Goal: Information Seeking & Learning: Learn about a topic

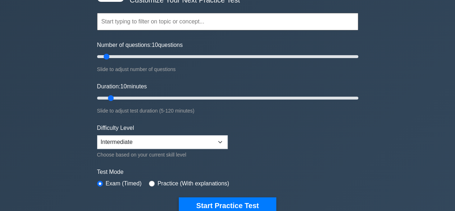
scroll to position [66, 0]
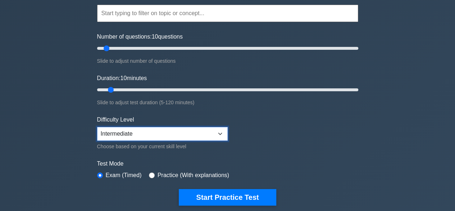
click at [142, 131] on select "Beginner Intermediate Expert" at bounding box center [162, 134] width 131 height 14
select select "beginner"
click at [97, 127] on select "Beginner Intermediate Expert" at bounding box center [162, 134] width 131 height 14
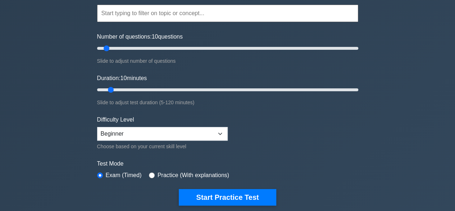
click at [166, 174] on label "Practice (With explanations)" at bounding box center [194, 175] width 72 height 9
click at [151, 173] on input "radio" at bounding box center [152, 175] width 6 height 6
radio input "true"
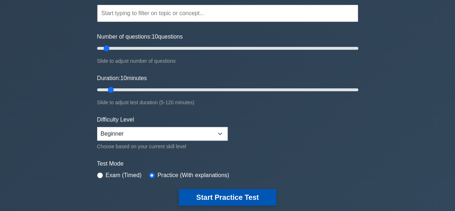
click at [194, 200] on button "Start Practice Test" at bounding box center [227, 197] width 97 height 17
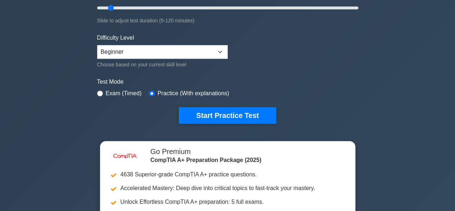
scroll to position [149, 0]
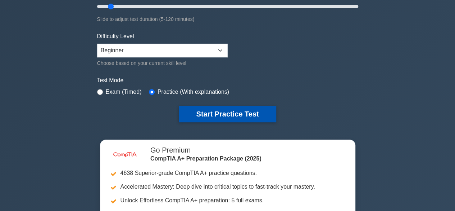
click at [201, 108] on button "Start Practice Test" at bounding box center [227, 113] width 97 height 17
click at [207, 117] on button "Start Practice Test" at bounding box center [227, 113] width 97 height 17
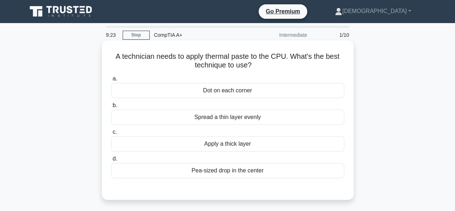
drag, startPoint x: 114, startPoint y: 55, endPoint x: 271, endPoint y: 176, distance: 198.4
click at [271, 176] on div "A technician needs to apply thermal paste to the CPU. What's the best technique…" at bounding box center [228, 119] width 246 height 153
copy div "A technician needs to apply thermal paste to the CPU. What's the best technique…"
click at [256, 172] on div "Pea-sized drop in the center" at bounding box center [227, 170] width 233 height 15
click at [111, 161] on input "d. Pea-sized drop in the center" at bounding box center [111, 158] width 0 height 5
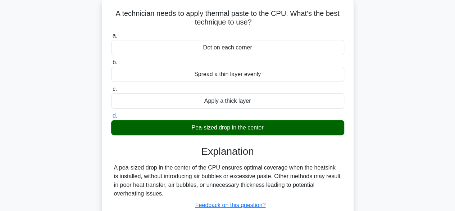
scroll to position [79, 0]
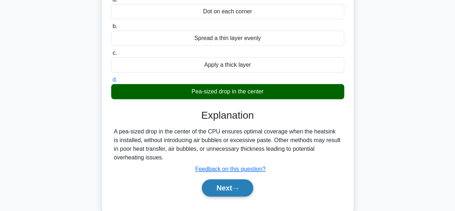
click at [227, 184] on button "Next" at bounding box center [227, 187] width 51 height 17
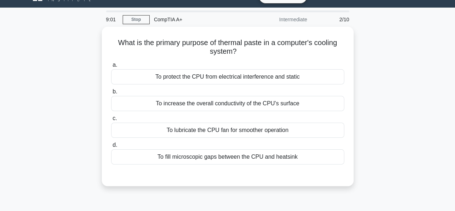
scroll to position [15, 0]
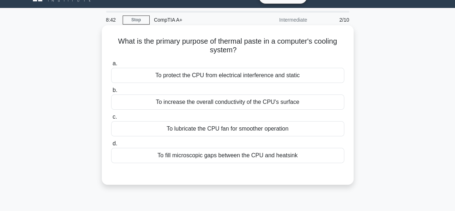
click at [198, 157] on div "To fill microscopic gaps between the CPU and heatsink" at bounding box center [227, 155] width 233 height 15
click at [111, 146] on input "d. To fill microscopic gaps between the CPU and heatsink" at bounding box center [111, 143] width 0 height 5
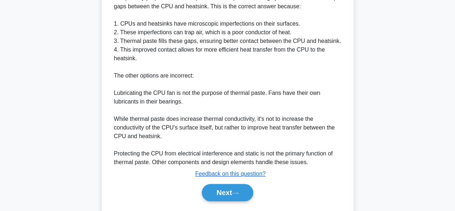
scroll to position [232, 0]
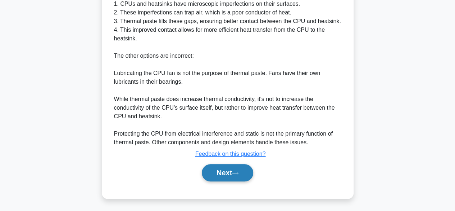
click at [217, 169] on button "Next" at bounding box center [227, 172] width 51 height 17
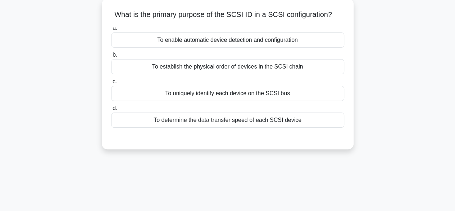
scroll to position [0, 0]
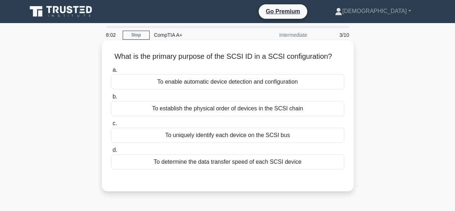
click at [114, 57] on h5 "What is the primary purpose of the SCSI ID in a SCSI configuration? .spinner_0X…" at bounding box center [228, 56] width 235 height 9
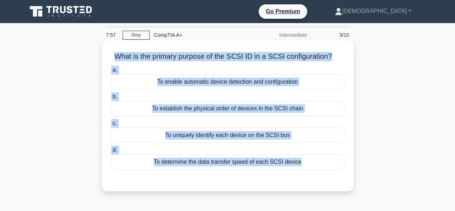
drag, startPoint x: 305, startPoint y: 175, endPoint x: 109, endPoint y: 45, distance: 235.2
click at [109, 45] on div "What is the primary purpose of the SCSI ID in a SCSI configuration? .spinner_0X…" at bounding box center [228, 115] width 246 height 145
copy div "What is the primary purpose of the SCSI ID in a SCSI configuration? .spinner_0X…"
click at [276, 138] on div "To uniquely identify each device on the SCSI bus" at bounding box center [227, 134] width 233 height 15
click at [111, 126] on input "c. To uniquely identify each device on the SCSI bus" at bounding box center [111, 123] width 0 height 5
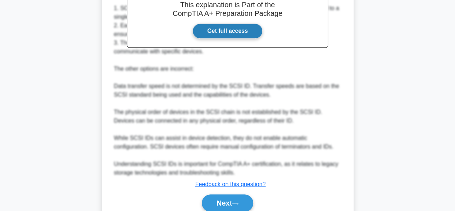
scroll to position [249, 0]
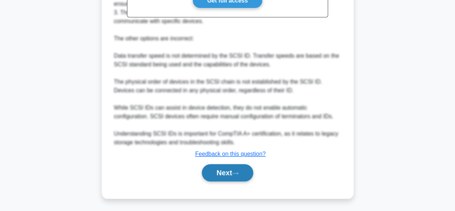
click at [222, 171] on button "Next" at bounding box center [227, 172] width 51 height 17
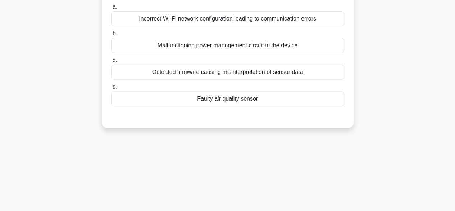
scroll to position [0, 0]
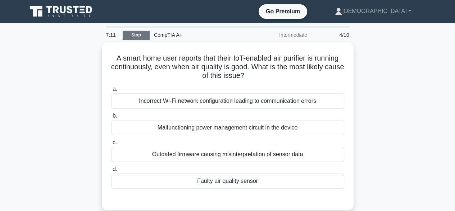
click at [143, 39] on link "Stop" at bounding box center [136, 35] width 27 height 9
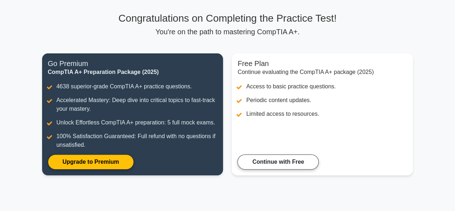
scroll to position [46, 0]
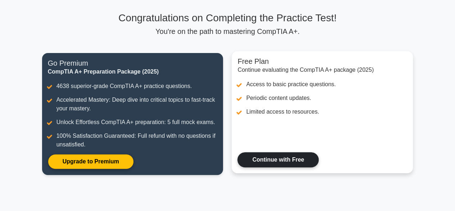
click at [261, 161] on link "Continue with Free" at bounding box center [278, 159] width 81 height 15
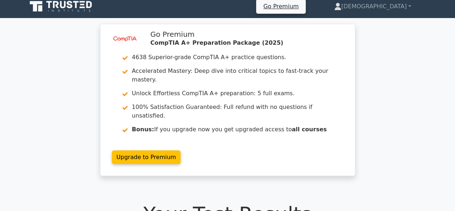
scroll to position [11, 0]
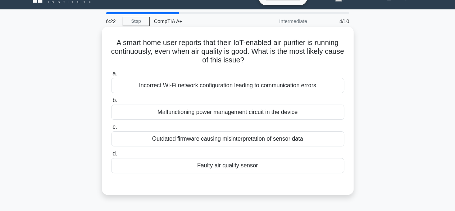
scroll to position [16, 0]
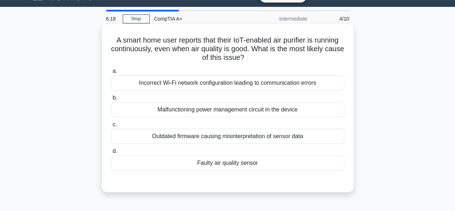
drag, startPoint x: 112, startPoint y: 39, endPoint x: 268, endPoint y: 171, distance: 204.4
click at [268, 171] on div "A smart home user reports that their IoT-enabled air purifier is running contin…" at bounding box center [228, 108] width 246 height 162
copy div "A smart home user reports that their IoT-enabled air purifier is running contin…"
click at [259, 161] on div "Faulty air quality sensor" at bounding box center [227, 162] width 233 height 15
click at [111, 153] on input "d. Faulty air quality sensor" at bounding box center [111, 151] width 0 height 5
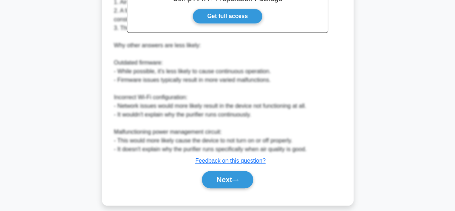
scroll to position [258, 0]
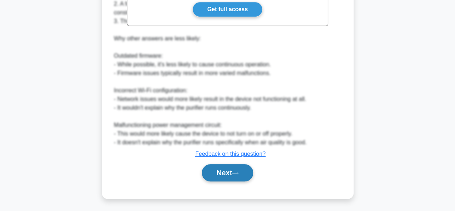
click at [228, 174] on button "Next" at bounding box center [227, 172] width 51 height 17
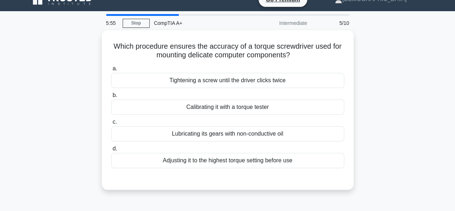
scroll to position [0, 0]
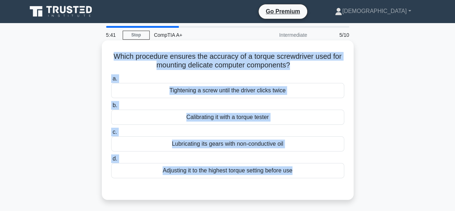
drag, startPoint x: 112, startPoint y: 54, endPoint x: 305, endPoint y: 188, distance: 234.5
click at [305, 188] on div "Which procedure ensures the accuracy of a torque screwdriver used for mounting …" at bounding box center [228, 119] width 246 height 153
copy div "Which procedure ensures the accuracy of a torque screwdriver used for mounting …"
click at [259, 117] on div "Calibrating it with a torque tester" at bounding box center [227, 116] width 233 height 15
click at [111, 108] on input "b. Calibrating it with a torque tester" at bounding box center [111, 105] width 0 height 5
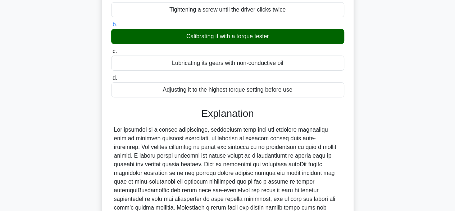
scroll to position [180, 0]
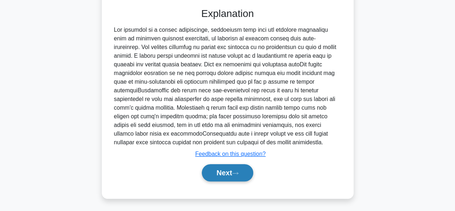
click at [224, 169] on button "Next" at bounding box center [227, 172] width 51 height 17
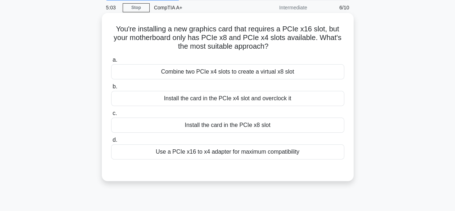
scroll to position [28, 0]
click at [217, 156] on div "Use a PCIe x16 to x4 adapter for maximum compatibility" at bounding box center [227, 151] width 233 height 15
click at [111, 142] on input "d. Use a PCIe x16 to x4 adapter for maximum compatibility" at bounding box center [111, 139] width 0 height 5
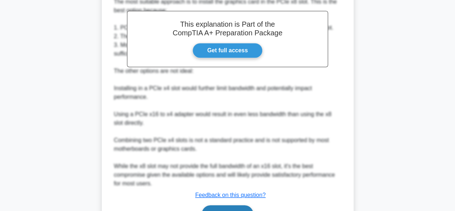
scroll to position [226, 0]
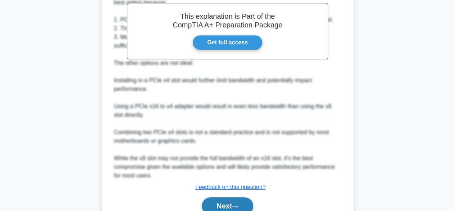
click at [209, 203] on button "Next" at bounding box center [227, 205] width 51 height 17
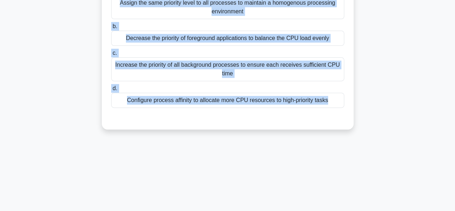
scroll to position [136, 0]
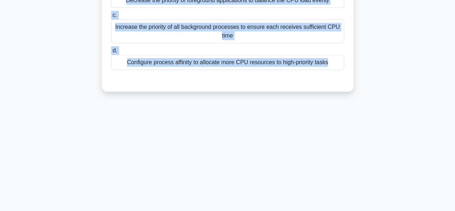
drag, startPoint x: 117, startPoint y: 47, endPoint x: 319, endPoint y: 147, distance: 225.4
click at [319, 147] on div "4:31 Stop CompTIA A+ Intermediate 7/10 In a system with multiple background pro…" at bounding box center [228, 70] width 410 height 360
copy div "In a system with multiple background processes causing decreased performance, w…"
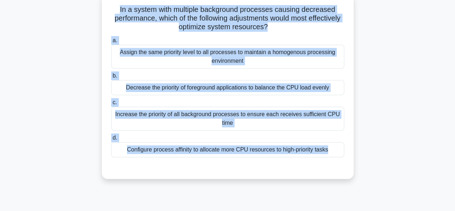
scroll to position [44, 0]
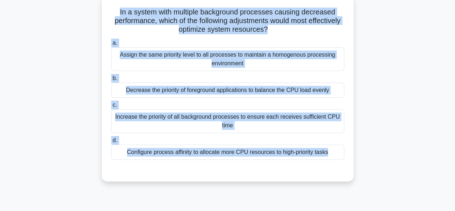
click at [235, 154] on div "Configure process affinity to allocate more CPU resources to high-priority tasks" at bounding box center [227, 151] width 233 height 15
click at [111, 143] on input "d. Configure process affinity to allocate more CPU resources to high-priority t…" at bounding box center [111, 140] width 0 height 5
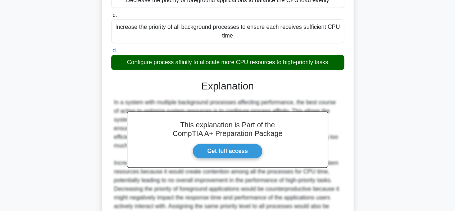
scroll to position [215, 0]
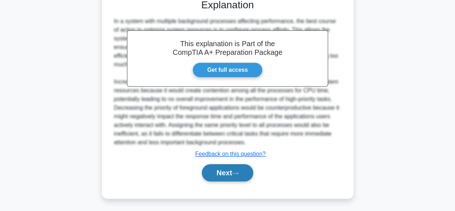
click at [242, 172] on button "Next" at bounding box center [227, 172] width 51 height 17
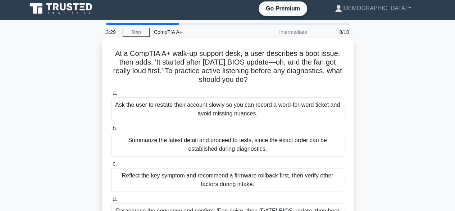
scroll to position [2, 0]
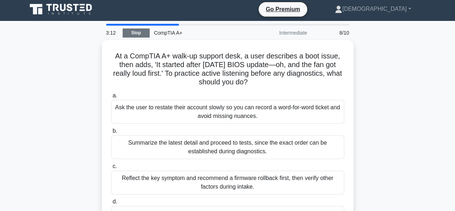
click at [125, 33] on link "Stop" at bounding box center [136, 32] width 27 height 9
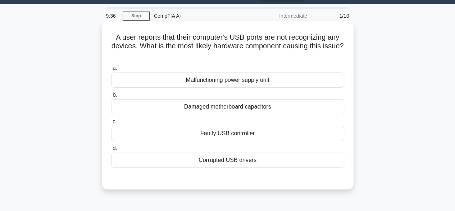
scroll to position [33, 0]
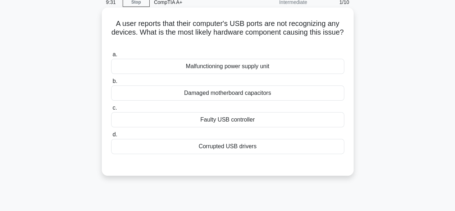
click at [239, 143] on div "Corrupted USB drivers" at bounding box center [227, 146] width 233 height 15
click at [111, 137] on input "d. Corrupted USB drivers" at bounding box center [111, 134] width 0 height 5
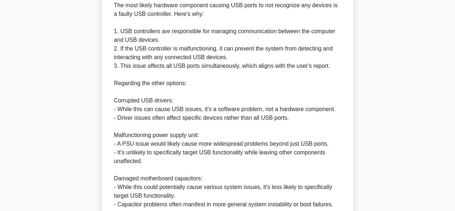
scroll to position [302, 0]
